Goal: Transaction & Acquisition: Purchase product/service

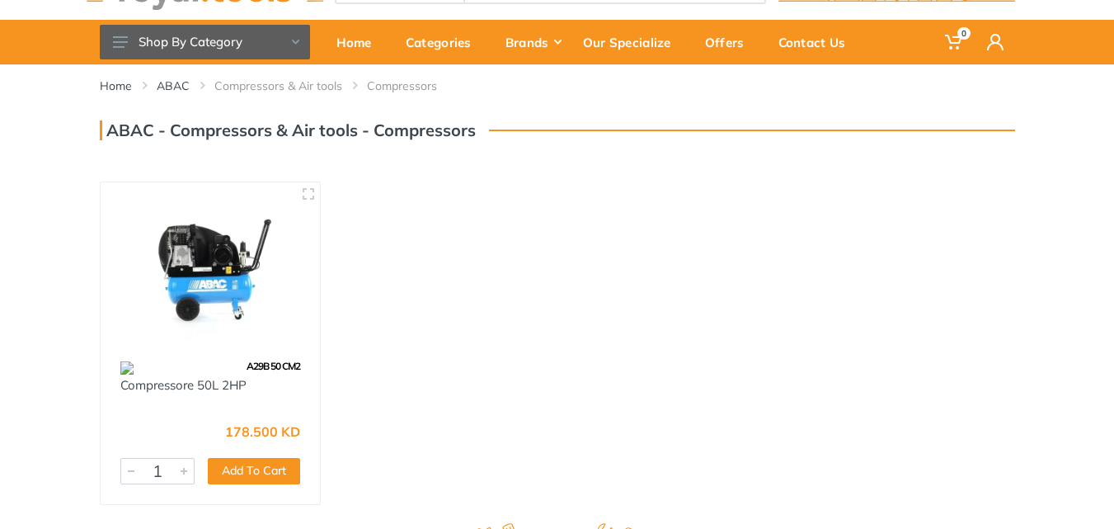
scroll to position [65, 0]
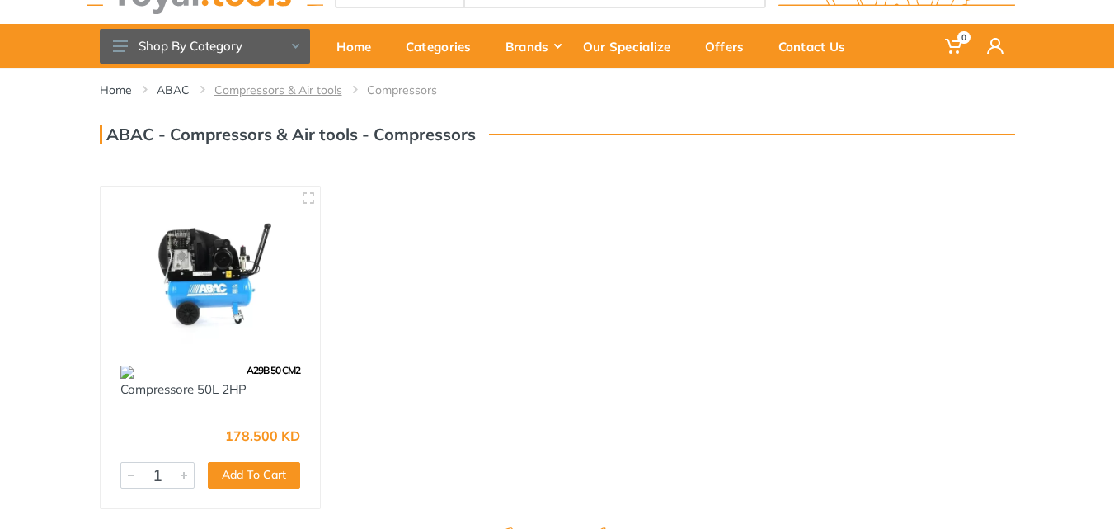
click at [303, 93] on link "Compressors & Air tools" at bounding box center [278, 90] width 128 height 16
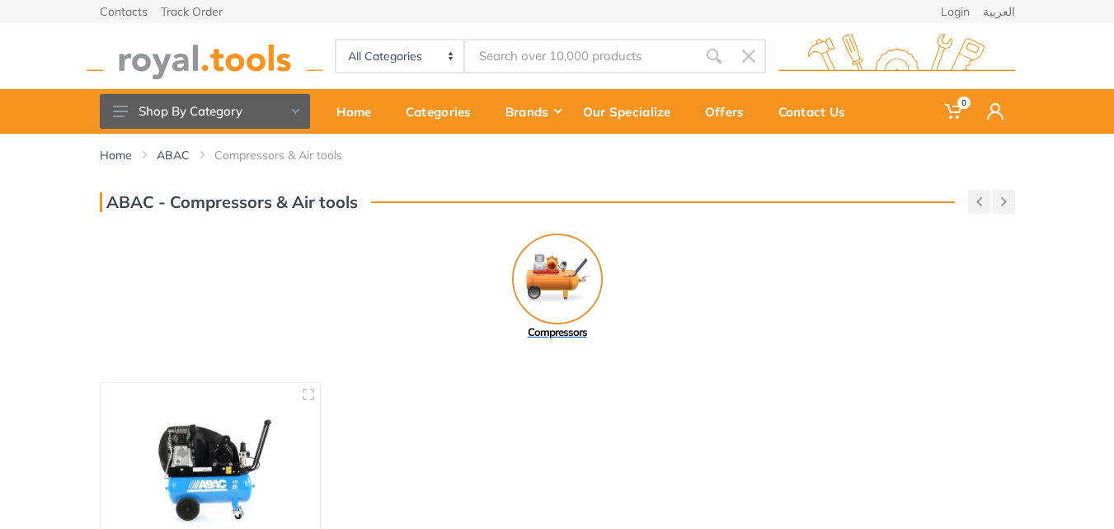
click at [544, 264] on img at bounding box center [557, 278] width 91 height 91
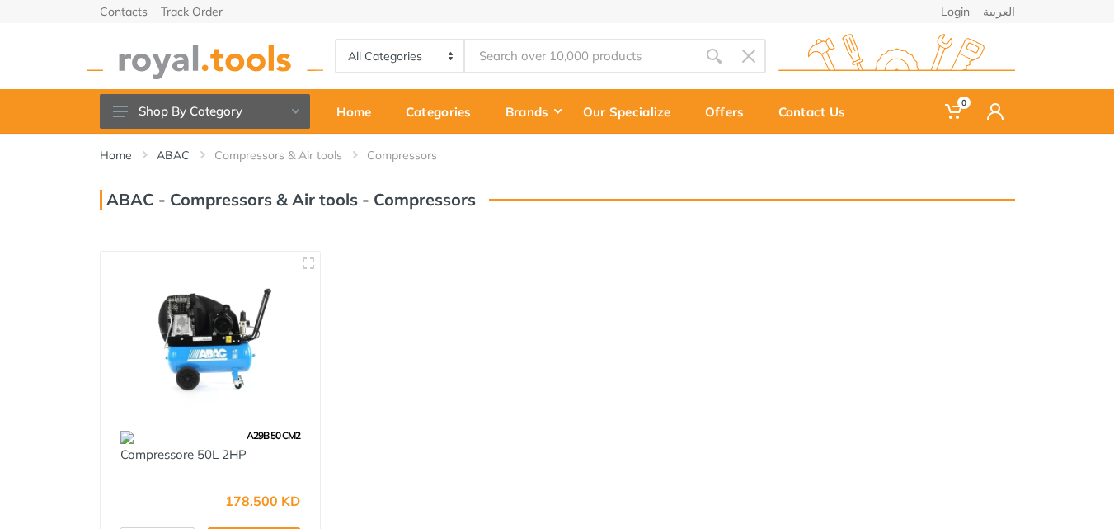
click at [163, 361] on img at bounding box center [210, 337] width 191 height 143
